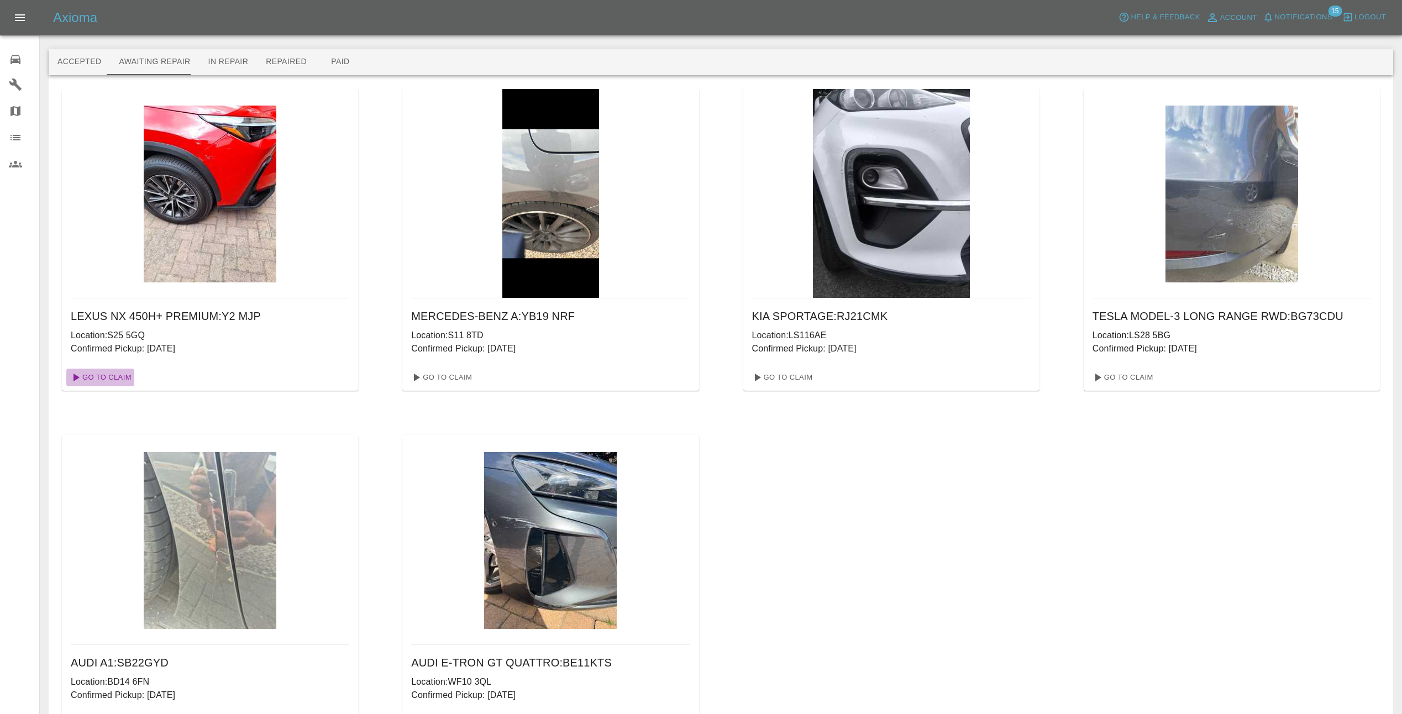
click at [102, 379] on link "Go To Claim" at bounding box center [100, 378] width 68 height 18
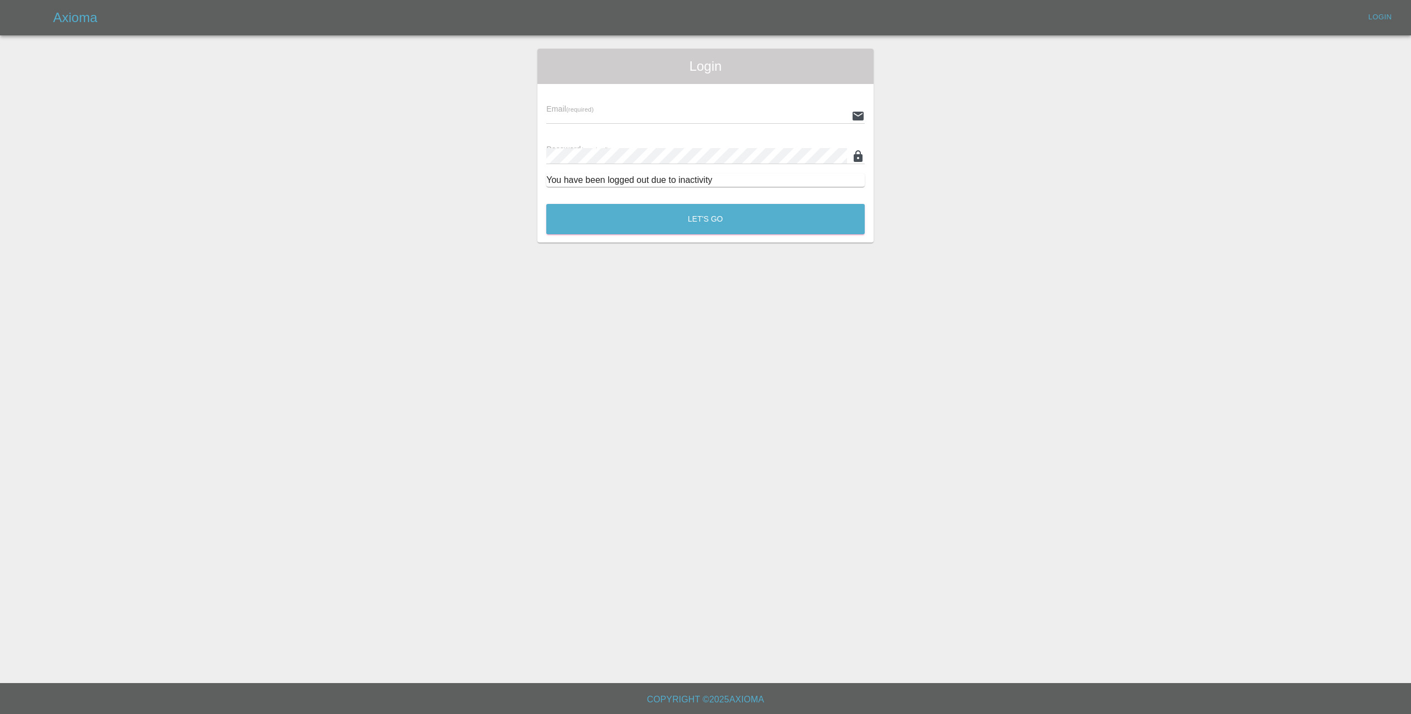
type input "[EMAIL_ADDRESS][DOMAIN_NAME]"
click at [717, 223] on button "Let's Go" at bounding box center [705, 219] width 318 height 30
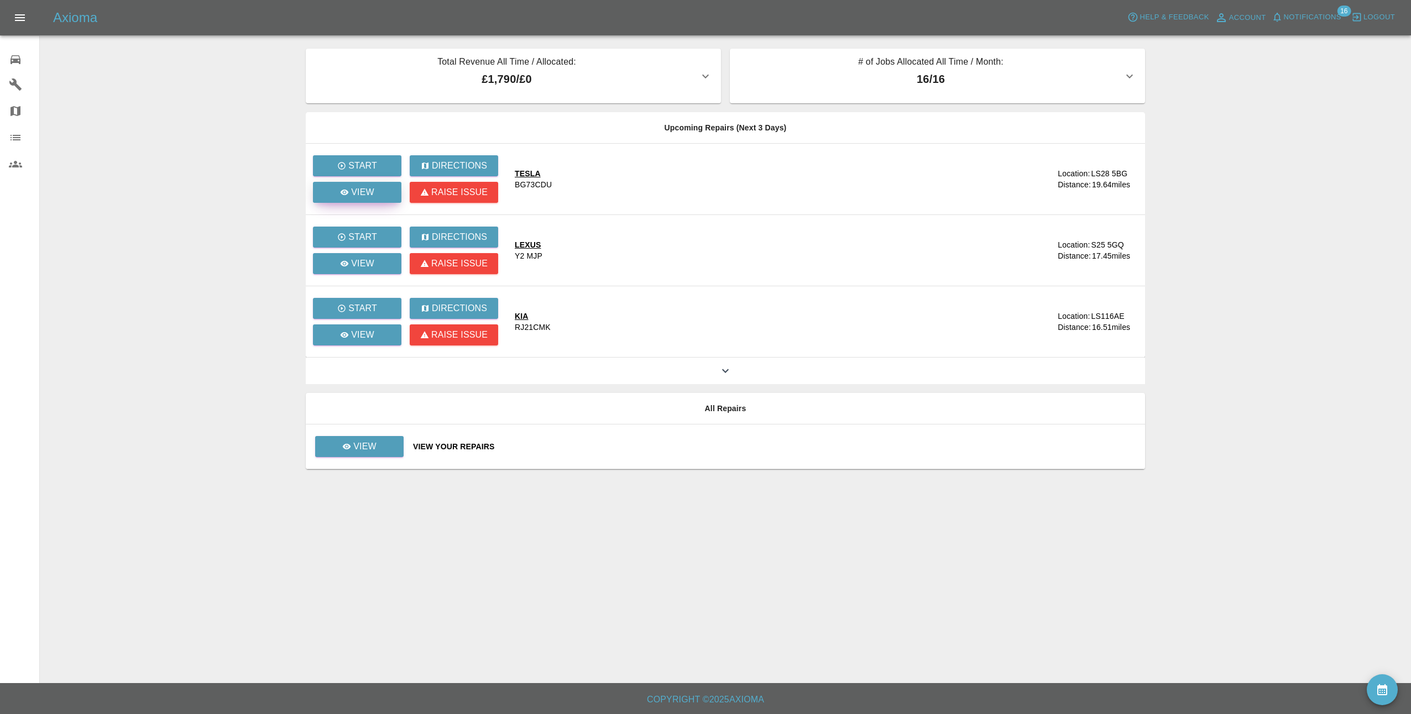
click at [352, 191] on p "View" at bounding box center [362, 192] width 23 height 13
click at [364, 263] on p "View" at bounding box center [362, 263] width 23 height 13
click at [371, 449] on p "View" at bounding box center [364, 446] width 23 height 13
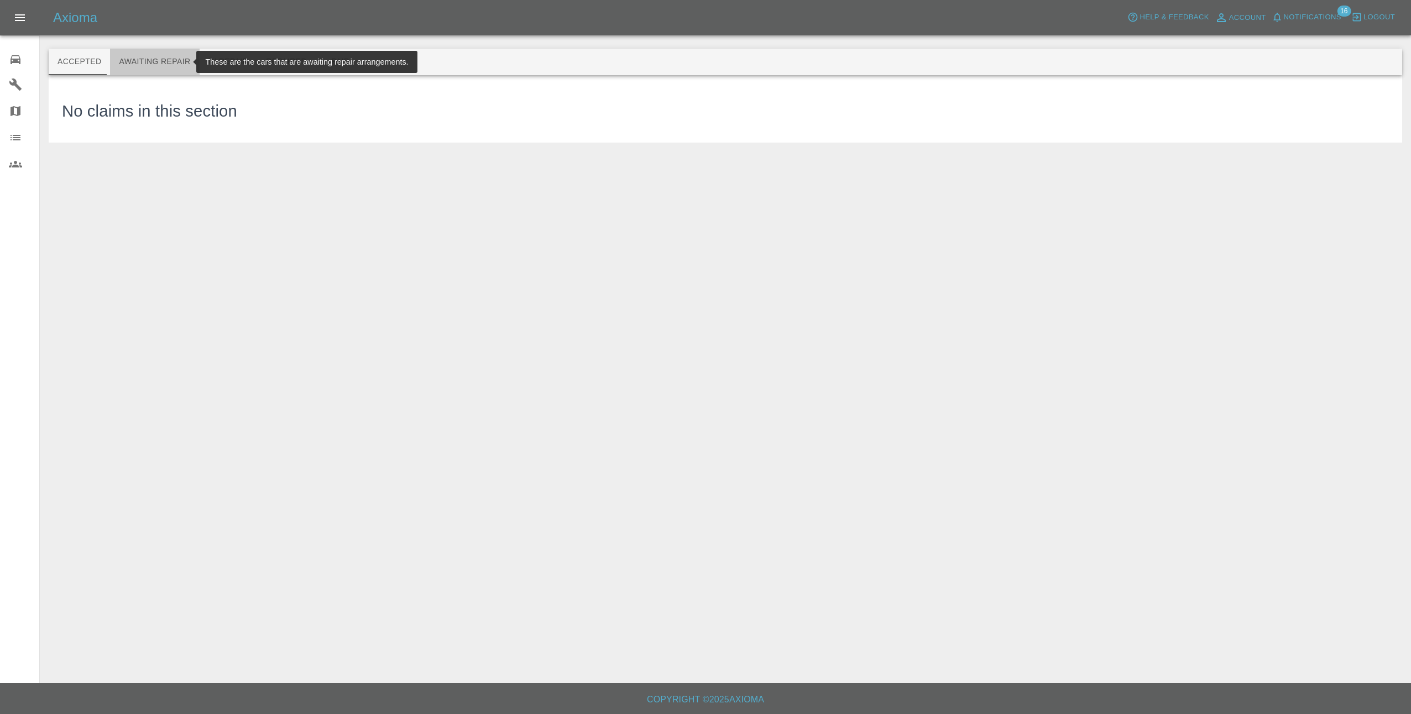
click at [152, 65] on button "Awaiting Repair" at bounding box center [154, 62] width 89 height 27
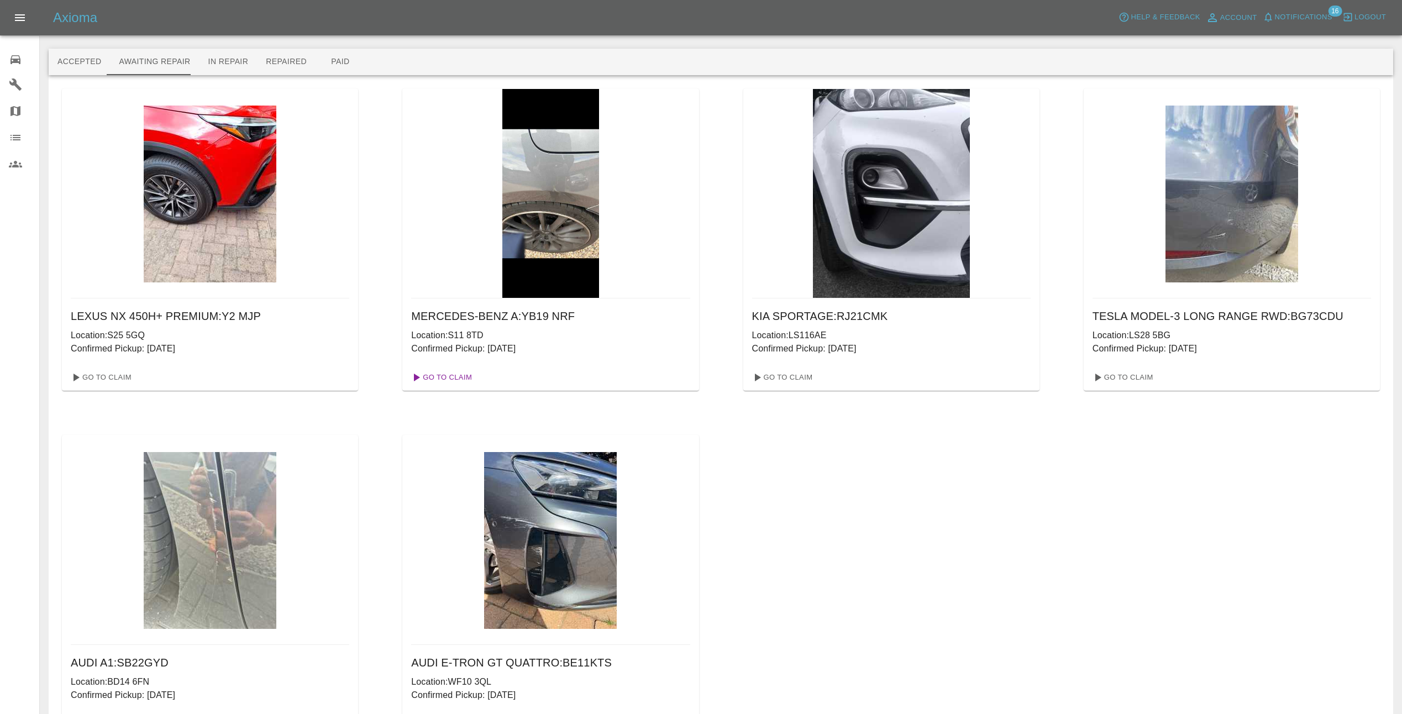
click at [435, 374] on link "Go To Claim" at bounding box center [441, 378] width 68 height 18
